Goal: Navigation & Orientation: Go to known website

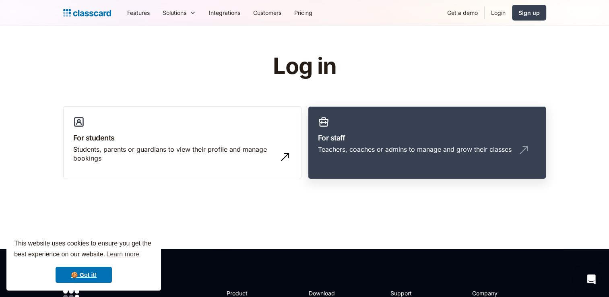
click at [341, 134] on h3 "For staff" at bounding box center [427, 137] width 218 height 11
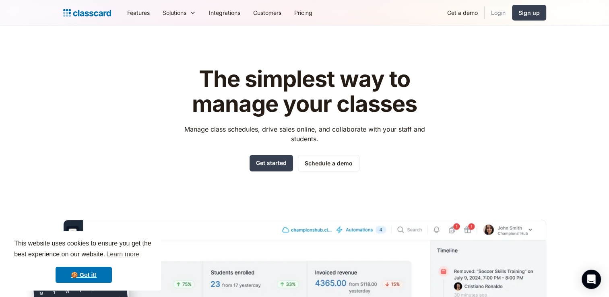
click at [493, 11] on link "Login" at bounding box center [498, 13] width 27 height 18
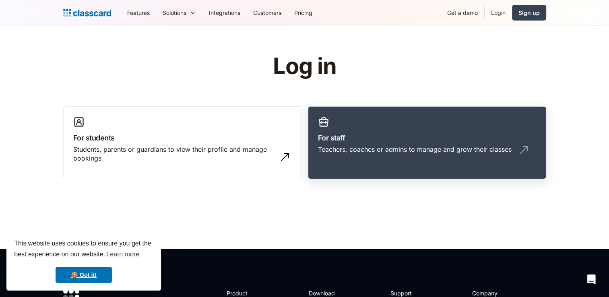
click at [362, 130] on link "For staff Teachers, coaches or admins to manage and grow their classes" at bounding box center [427, 142] width 238 height 73
